Goal: Task Accomplishment & Management: Use online tool/utility

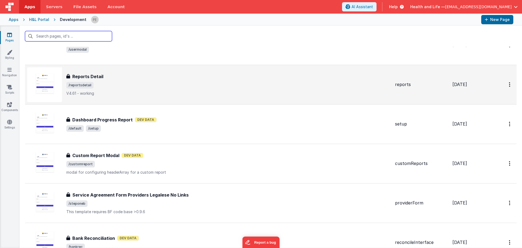
scroll to position [82, 0]
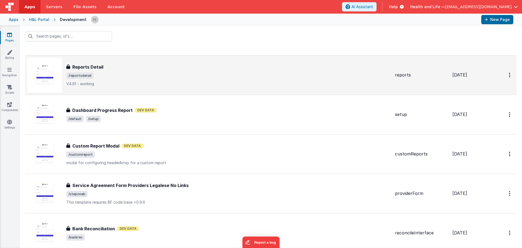
click at [117, 73] on span "/reportsdetail" at bounding box center [228, 75] width 324 height 7
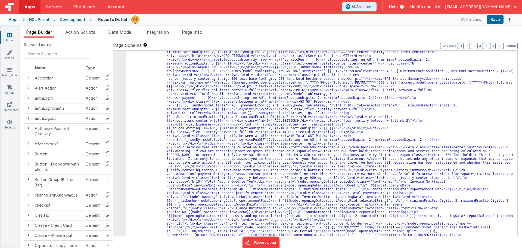
scroll to position [962, 0]
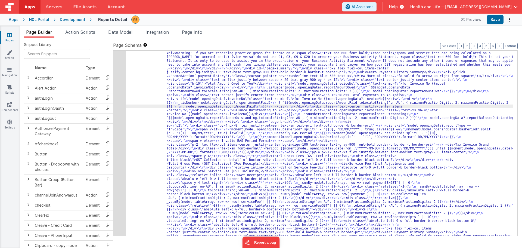
click at [120, 108] on div "54" at bounding box center [119, 208] width 13 height 833
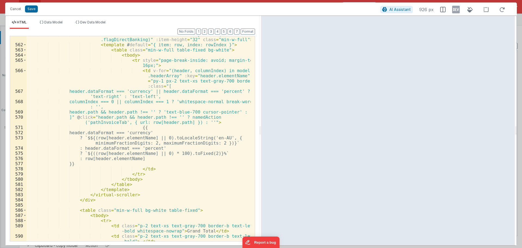
scroll to position [3780, 0]
click at [166, 148] on div "< virtual-scroller :items = "model.tableArray.filter(row => row .flagDirectBank…" at bounding box center [138, 144] width 224 height 225
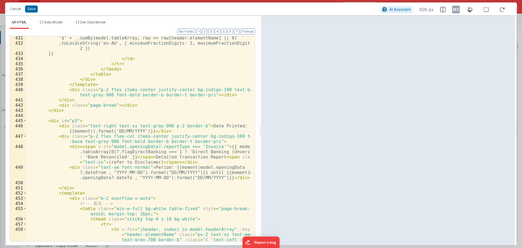
scroll to position [2834, 0]
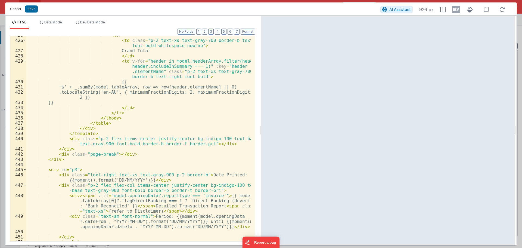
click at [19, 10] on button "Cancel" at bounding box center [15, 9] width 16 height 8
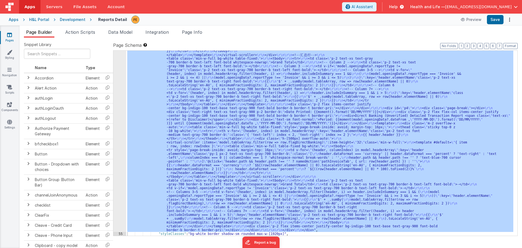
click at [187, 94] on div ""html" : "<div class= \" invisible absolute -left-[9999px] \" > \r\n <div class…" at bounding box center [319, 143] width 387 height 185
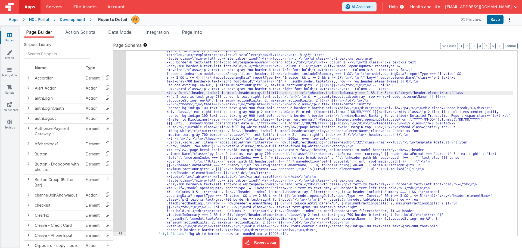
click at [79, 17] on div "Development" at bounding box center [73, 19] width 26 height 5
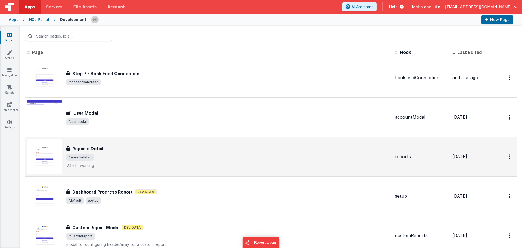
click at [173, 149] on div "Reports Detail" at bounding box center [228, 148] width 324 height 7
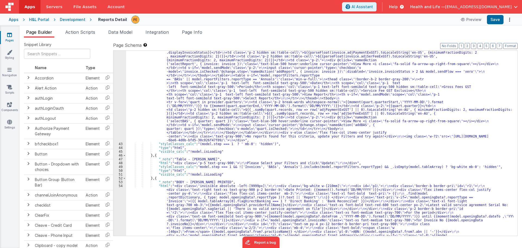
scroll to position [587, 0]
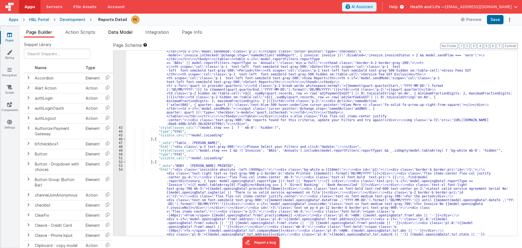
click at [135, 30] on li "Data Model" at bounding box center [120, 33] width 29 height 9
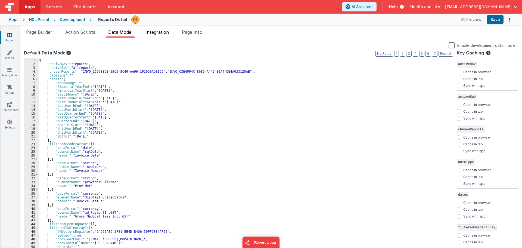
click at [154, 31] on span "Integration" at bounding box center [156, 31] width 23 height 5
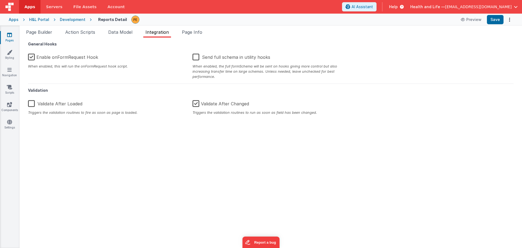
click at [96, 29] on div "Page Builder Action Scripts Data Model Integration Page Info Snippet Library Na…" at bounding box center [271, 137] width 502 height 222
click at [45, 31] on span "Page Builder" at bounding box center [39, 31] width 26 height 5
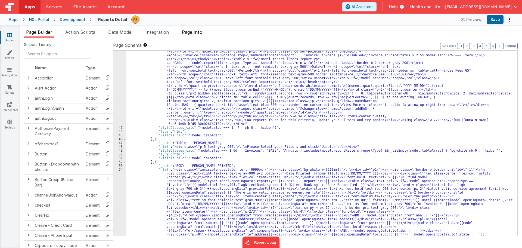
click at [192, 29] on li "Page Info" at bounding box center [192, 33] width 25 height 9
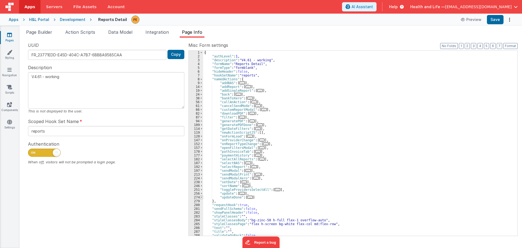
click at [201, 198] on span at bounding box center [201, 197] width 3 height 4
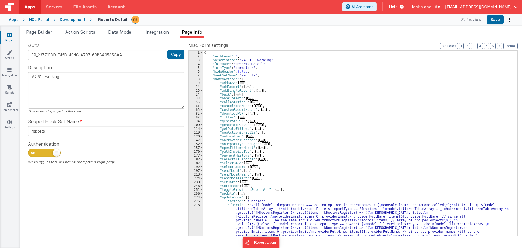
click at [218, 204] on div "{ "authLevel" : 1 , "description" : "V4.61 - working" , "formName" : "Reports D…" at bounding box center [358, 191] width 310 height 280
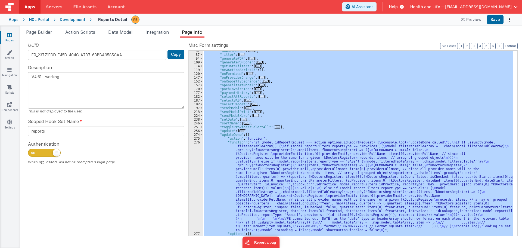
click at [191, 213] on div "276" at bounding box center [196, 185] width 14 height 91
click at [193, 206] on div "276" at bounding box center [196, 185] width 14 height 91
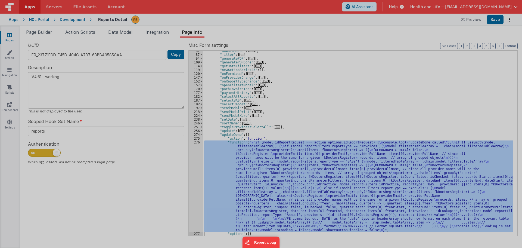
click at [193, 206] on div at bounding box center [261, 118] width 512 height 243
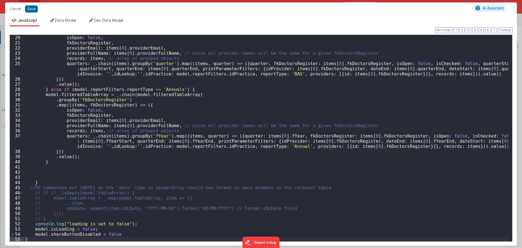
scroll to position [98, 0]
click at [144, 189] on div "isOpen : false , fkDoctorsRegister , providerEmail : items [ 0 ] . providerEmai…" at bounding box center [266, 143] width 484 height 217
click at [12, 10] on button "Cancel" at bounding box center [15, 9] width 16 height 8
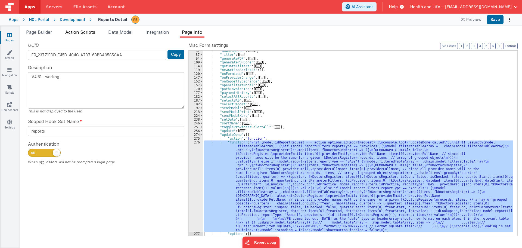
click at [92, 33] on span "Action Scripts" at bounding box center [80, 31] width 30 height 5
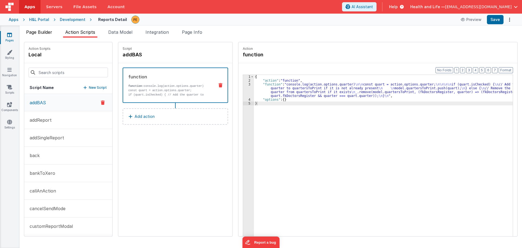
click at [41, 33] on span "Page Builder" at bounding box center [39, 31] width 26 height 5
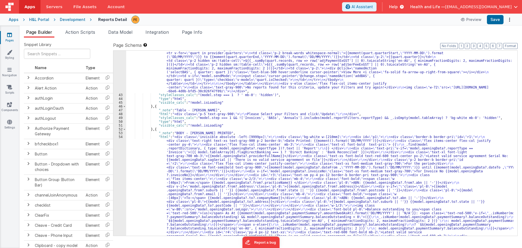
scroll to position [555, 0]
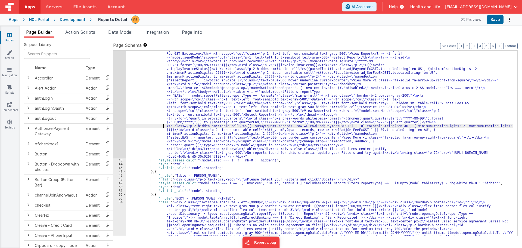
click at [124, 120] on div "42" at bounding box center [119, 53] width 13 height 209
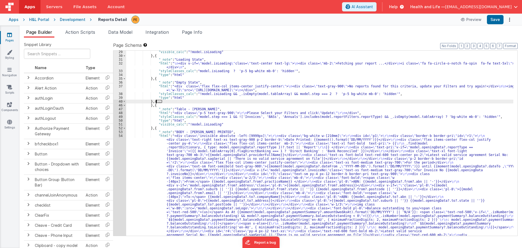
scroll to position [396, 0]
click at [125, 102] on span at bounding box center [124, 101] width 3 height 4
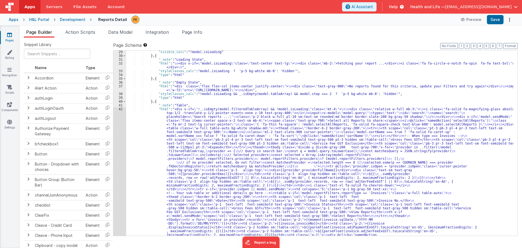
click at [158, 142] on div ""visible_calc" : "!model.isLoading" } , { "_note" : "Loading State" , "html" : …" at bounding box center [319, 249] width 387 height 398
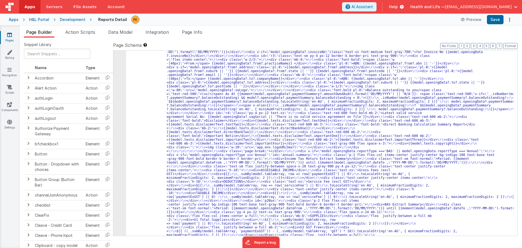
scroll to position [755, 0]
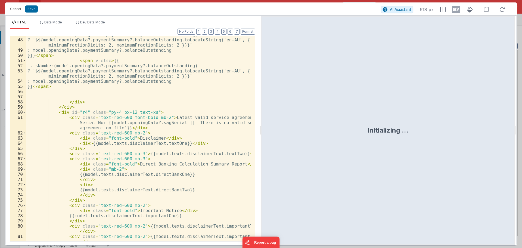
scroll to position [4041, 0]
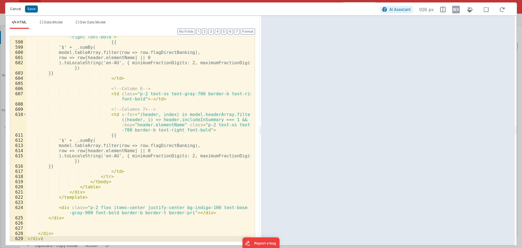
click at [16, 8] on button "Cancel" at bounding box center [15, 9] width 16 height 8
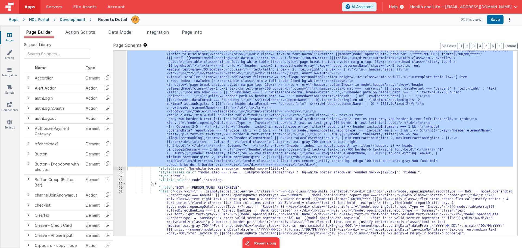
scroll to position [1438, 0]
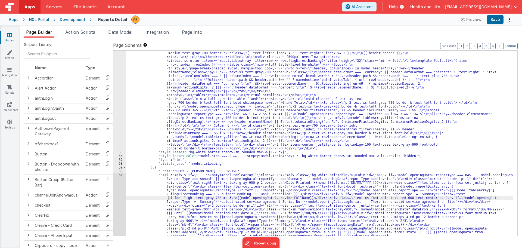
click at [168, 198] on div ""html" : "<div class= \" invisible absolute -left-[9999px] \" > \r\n <div class…" at bounding box center [319, 233] width 387 height 1833
click at [116, 193] on div "54 55 56 57 58 59 60 61 62 63 64 65 66 67 68 69 70 71 72 73 74 75 76 77" at bounding box center [119, 233] width 13 height 1833
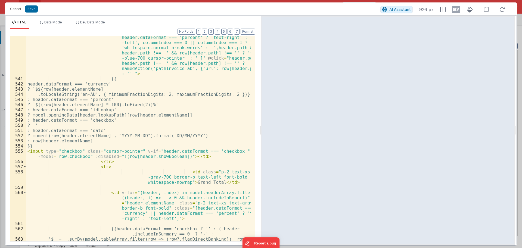
scroll to position [3909, 0]
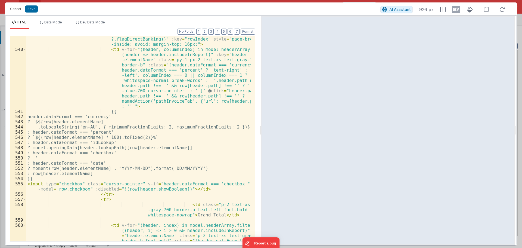
click at [100, 170] on div "< tr v-for = "(row, rowIndex) in model.tableArray.filter(r => (r ?.flagDirectBa…" at bounding box center [138, 156] width 224 height 251
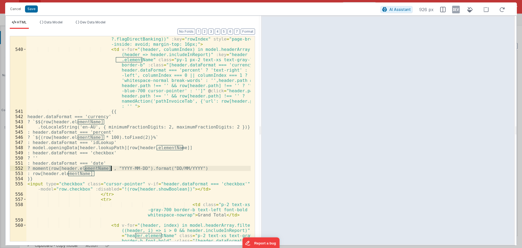
click at [100, 170] on div "< tr v-for = "(row, rowIndex) in model.tableArray.filter(r => (r ?.flagDirectBa…" at bounding box center [138, 156] width 224 height 251
click at [126, 169] on div "< tr v-for = "(row, rowIndex) in model.tableArray.filter(r => (r ?.flagDirectBa…" at bounding box center [138, 156] width 224 height 251
click at [137, 169] on div "< tr v-for = "(row, rowIndex) in model.tableArray.filter(r => (r ?.flagDirectBa…" at bounding box center [138, 156] width 224 height 251
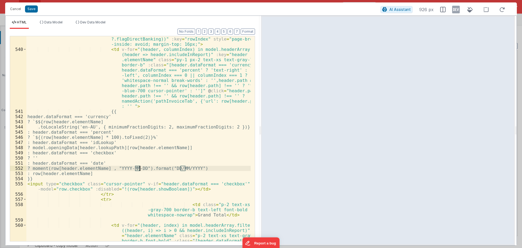
click at [144, 169] on div "< tr v-for = "(row, rowIndex) in model.tableArray.filter(r => (r ?.flagDirectBa…" at bounding box center [138, 156] width 224 height 251
click at [158, 169] on div "< tr v-for = "(row, rowIndex) in model.tableArray.filter(r => (r ?.flagDirectBa…" at bounding box center [138, 156] width 224 height 251
click at [176, 168] on div "< tr v-for = "(row, rowIndex) in model.tableArray.filter(r => (r ?.flagDirectBa…" at bounding box center [138, 156] width 224 height 251
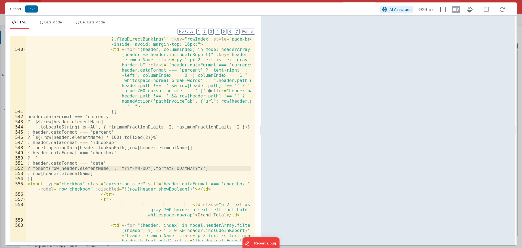
click at [176, 168] on div "< tr v-for = "(row, rowIndex) in model.tableArray.filter(r => (r ?.flagDirectBa…" at bounding box center [138, 156] width 224 height 251
click at [183, 167] on div "< tr v-for = "(row, rowIndex) in model.tableArray.filter(r => (r ?.flagDirectBa…" at bounding box center [138, 156] width 224 height 251
drag, startPoint x: 183, startPoint y: 167, endPoint x: 188, endPoint y: 167, distance: 4.9
click at [183, 167] on div "< tr v-for = "(row, rowIndex) in model.tableArray.filter(r => (r ?.flagDirectBa…" at bounding box center [138, 156] width 224 height 251
click at [188, 167] on div "< tr v-for = "(row, rowIndex) in model.tableArray.filter(r => (r ?.flagDirectBa…" at bounding box center [138, 156] width 224 height 251
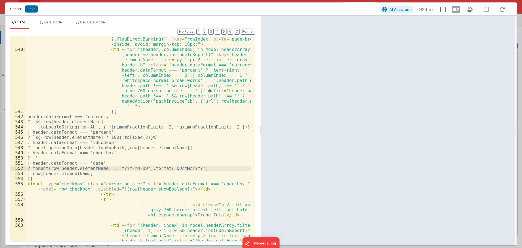
click at [188, 167] on div "< tr v-for = "(row, rowIndex) in model.tableArray.filter(r => (r ?.flagDirectBa…" at bounding box center [138, 156] width 224 height 251
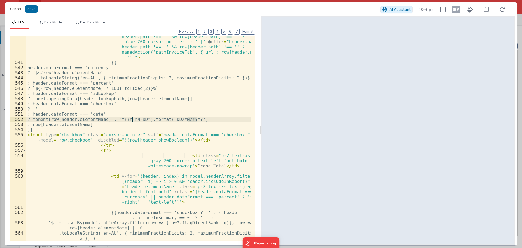
scroll to position [3991, 0]
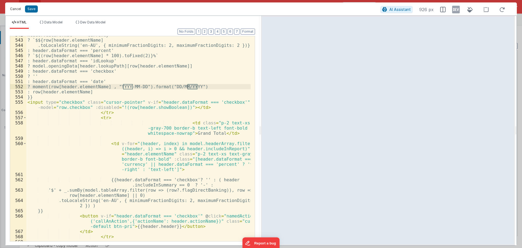
click at [19, 10] on button "Cancel" at bounding box center [15, 9] width 16 height 8
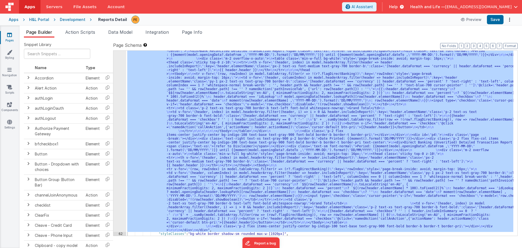
click at [164, 145] on div ""html" : "<div v-if= \" !(_.isEmpty(model.tableArray)) \" class= \"\" > \n <div…" at bounding box center [319, 143] width 387 height 185
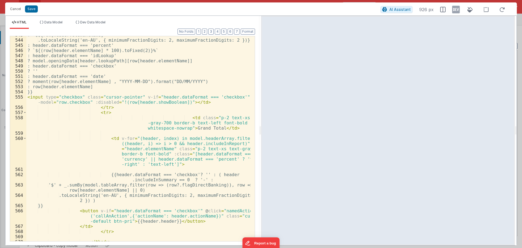
scroll to position [4056, 0]
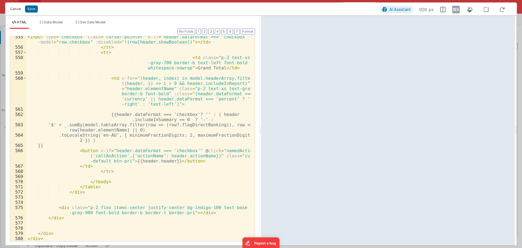
click at [19, 10] on button "Cancel" at bounding box center [15, 9] width 16 height 8
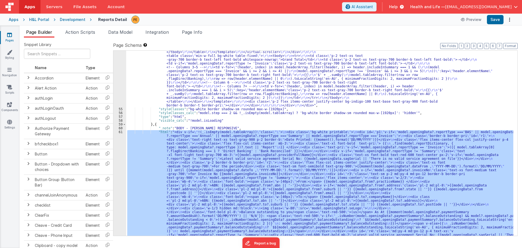
scroll to position [1481, 0]
click at [160, 156] on div ""html" : "<div class= \" invisible absolute -left-[9999px] \" > \r\n <div class…" at bounding box center [319, 143] width 387 height 185
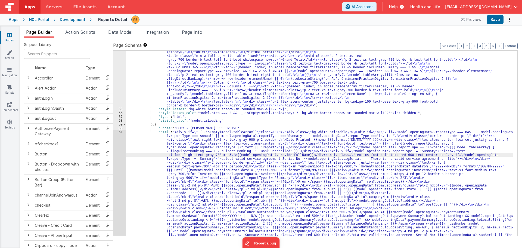
click at [120, 154] on div "54 55 56 57 58 59 60 61 62 63 64 65 66 67 68 69 70 71 72 73 74 75 76 77" at bounding box center [119, 190] width 13 height 1833
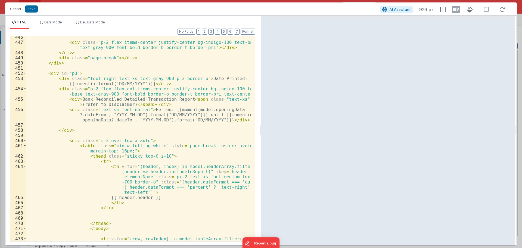
scroll to position [3173, 0]
click at [15, 8] on button "Cancel" at bounding box center [15, 9] width 16 height 8
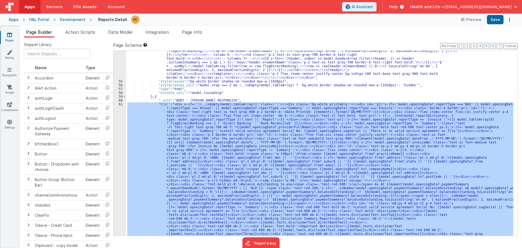
scroll to position [1427, 0]
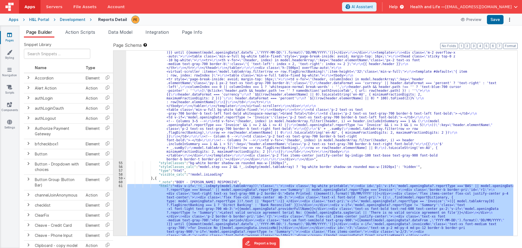
click at [188, 114] on div ""html" : "<div class= \" invisible absolute -left-[9999px] \" > \r\n <div class…" at bounding box center [319, 243] width 387 height 1833
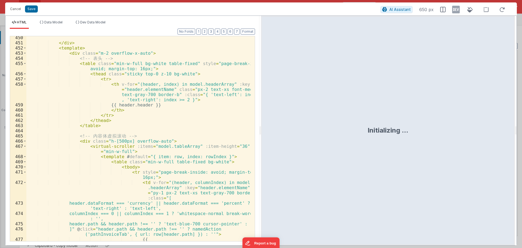
scroll to position [3028, 0]
drag, startPoint x: 120, startPoint y: 136, endPoint x: 89, endPoint y: 136, distance: 31.0
click at [89, 136] on div "</ div > < template > < div class = "m-2 overflow-x-auto" > <!-- 表 头 --> < tabl…" at bounding box center [138, 142] width 224 height 215
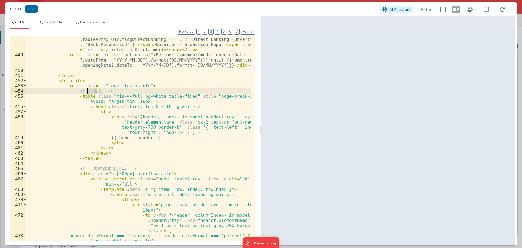
drag, startPoint x: 97, startPoint y: 92, endPoint x: 89, endPoint y: 92, distance: 8.2
click at [89, 92] on div "< div > < span v-if = "model.openingData?.reportType === 'Invoice'" > {{ model …" at bounding box center [138, 150] width 224 height 236
click at [19, 8] on button "Cancel" at bounding box center [15, 9] width 16 height 8
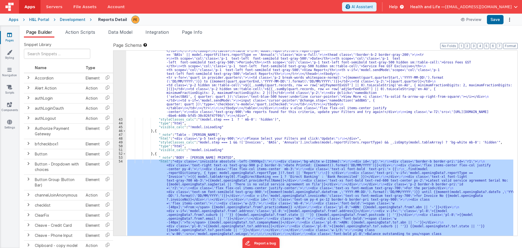
scroll to position [595, 0]
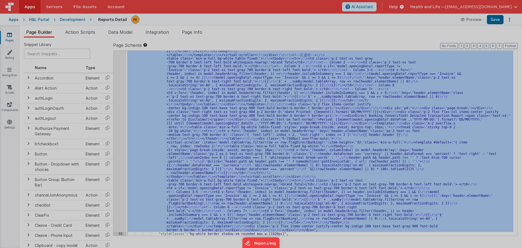
scroll to position [1356, 0]
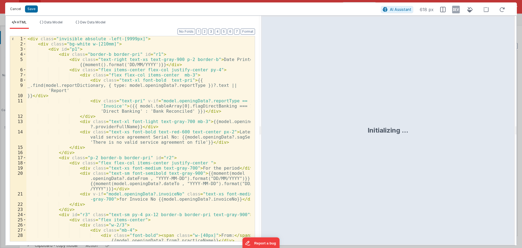
click at [11, 8] on button "Cancel" at bounding box center [15, 9] width 16 height 8
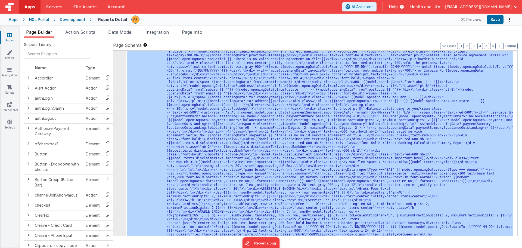
scroll to position [622, 0]
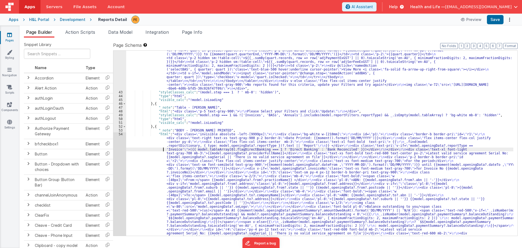
click at [113, 150] on div "42 43 44 45 46 47 48 49 50 51 52 53 54 55 56 57 58 59 60 61 62 63 64 65 66 67 6…" at bounding box center [315, 142] width 404 height 185
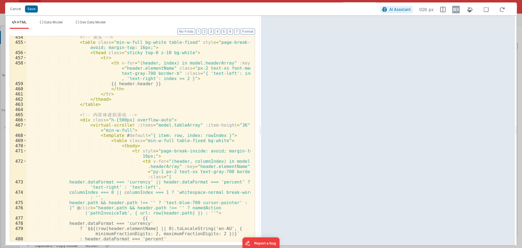
scroll to position [3049, 0]
drag, startPoint x: 86, startPoint y: 113, endPoint x: 75, endPoint y: 115, distance: 11.0
click at [75, 115] on div "<!-- 表 头 --> < table class = "min-w-full bg-white table-fixed" style = "page-br…" at bounding box center [138, 142] width 224 height 215
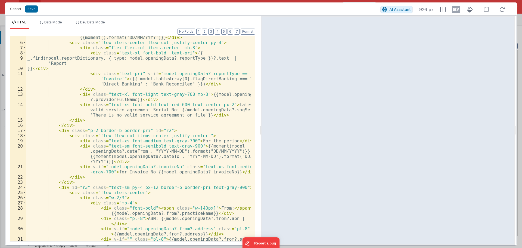
scroll to position [0, 0]
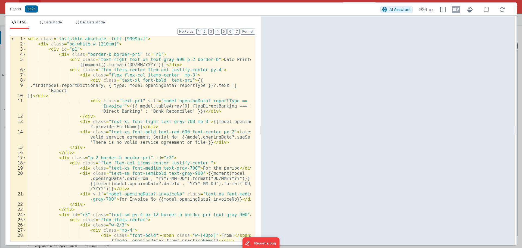
click at [29, 38] on div "< div class = "invisible absolute -left-[9999px]" > < div class = "bg-white w-[…" at bounding box center [138, 146] width 224 height 220
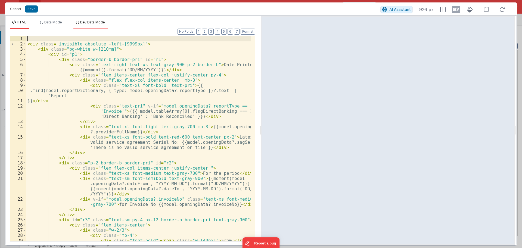
paste textarea
click at [33, 10] on button "Save" at bounding box center [31, 8] width 13 height 7
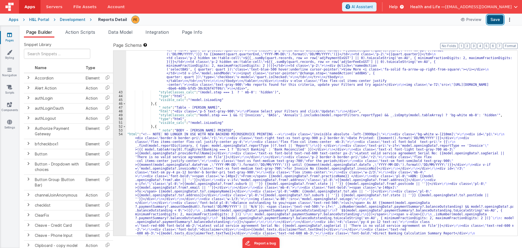
click at [491, 20] on button "Save" at bounding box center [495, 19] width 17 height 9
click at [125, 126] on span at bounding box center [124, 126] width 3 height 4
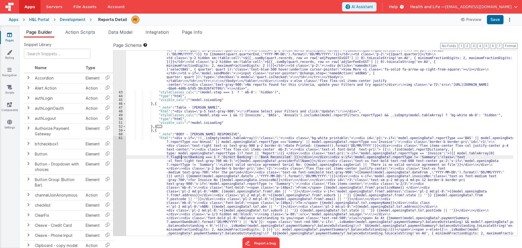
click at [124, 126] on span at bounding box center [124, 126] width 3 height 4
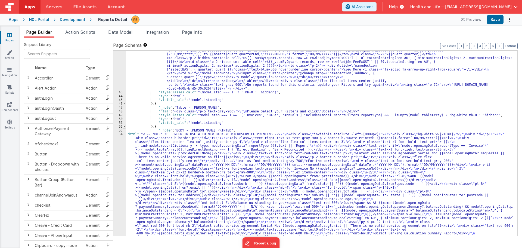
click at [124, 126] on span at bounding box center [124, 126] width 3 height 4
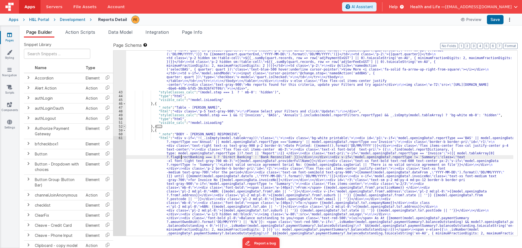
click at [124, 126] on span at bounding box center [124, 126] width 3 height 4
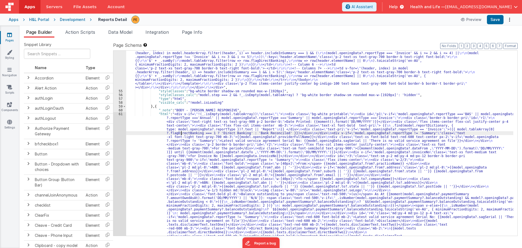
scroll to position [1438, 0]
